Goal: Use online tool/utility: Utilize a website feature to perform a specific function

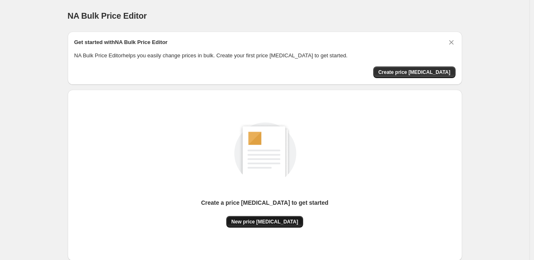
click at [278, 222] on span "New price change job" at bounding box center [264, 221] width 67 height 7
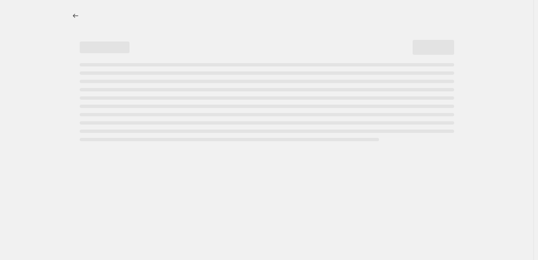
select select "percentage"
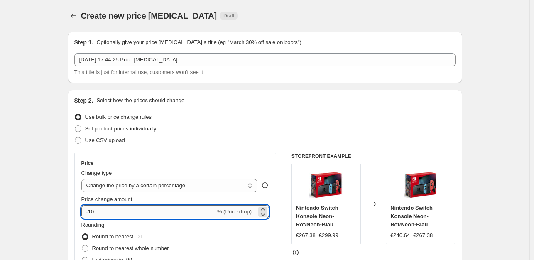
click at [102, 213] on input "-10" at bounding box center [148, 211] width 134 height 13
type input "-1"
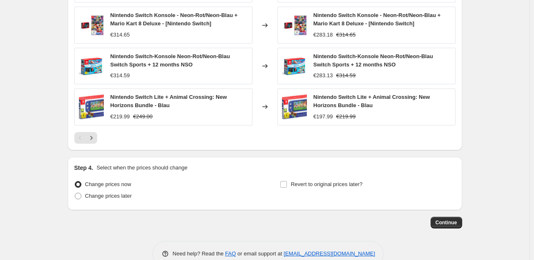
scroll to position [578, 0]
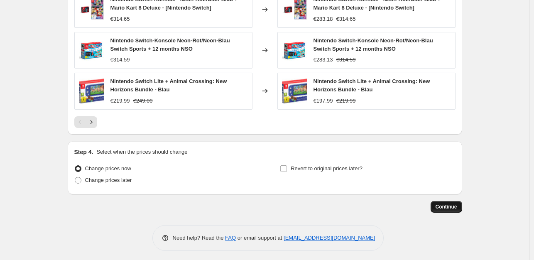
type input "-35"
click at [456, 206] on span "Continue" at bounding box center [447, 206] width 22 height 7
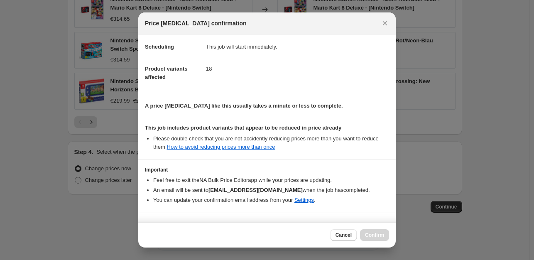
scroll to position [89, 0]
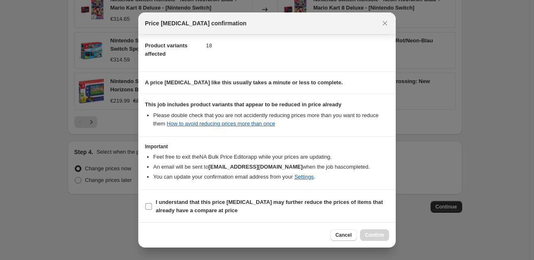
click at [150, 205] on input "I understand that this price change job may further reduce the prices of items …" at bounding box center [148, 206] width 7 height 7
checkbox input "true"
click at [378, 233] on span "Confirm" at bounding box center [374, 235] width 19 height 7
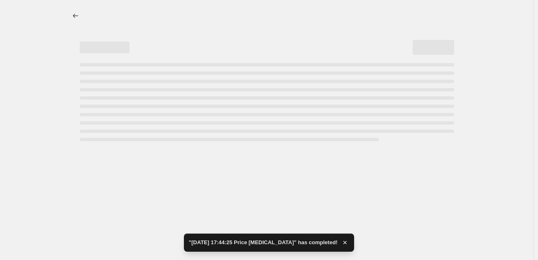
select select "percentage"
